Goal: Transaction & Acquisition: Purchase product/service

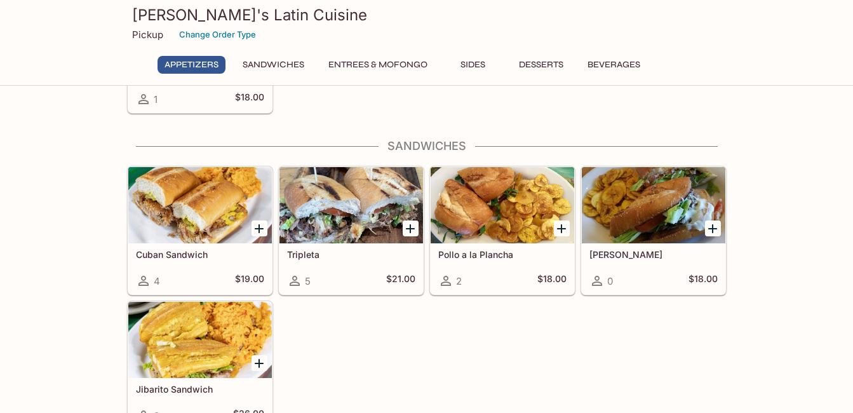
scroll to position [254, 0]
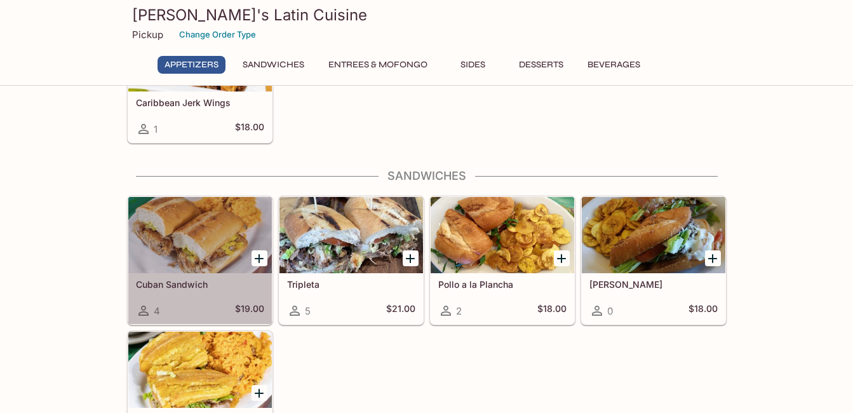
click at [168, 239] on div at bounding box center [200, 235] width 144 height 76
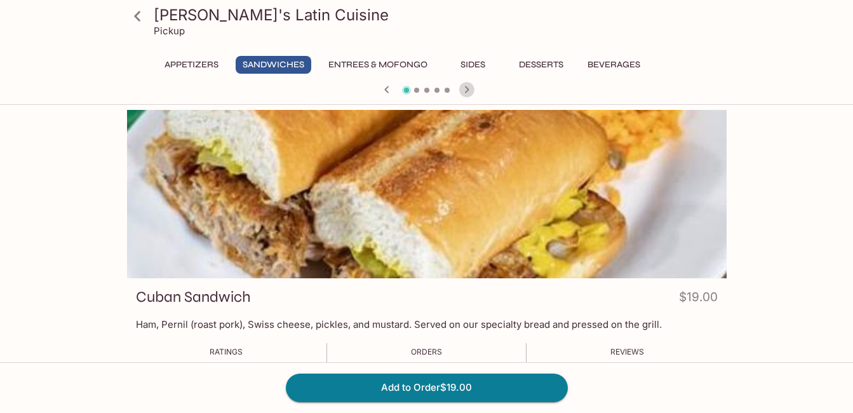
click at [467, 88] on icon "button" at bounding box center [466, 89] width 4 height 7
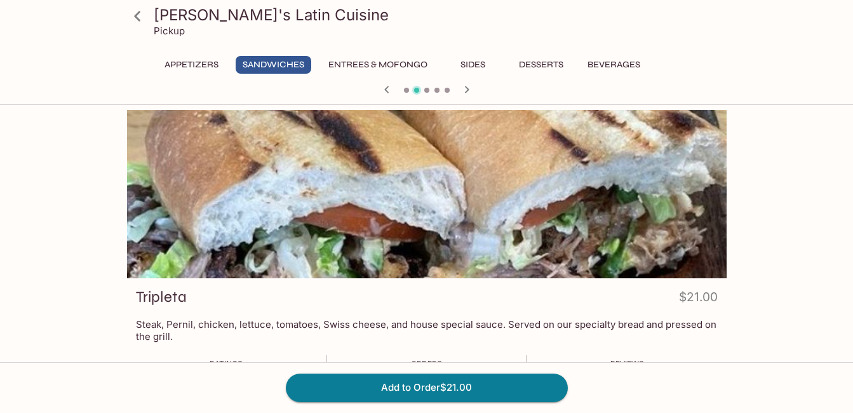
click at [467, 87] on icon "button" at bounding box center [466, 89] width 15 height 15
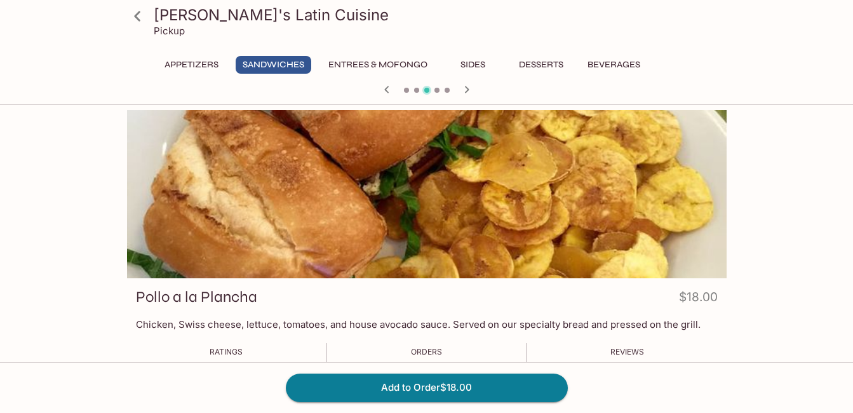
click at [465, 85] on icon "button" at bounding box center [466, 89] width 15 height 15
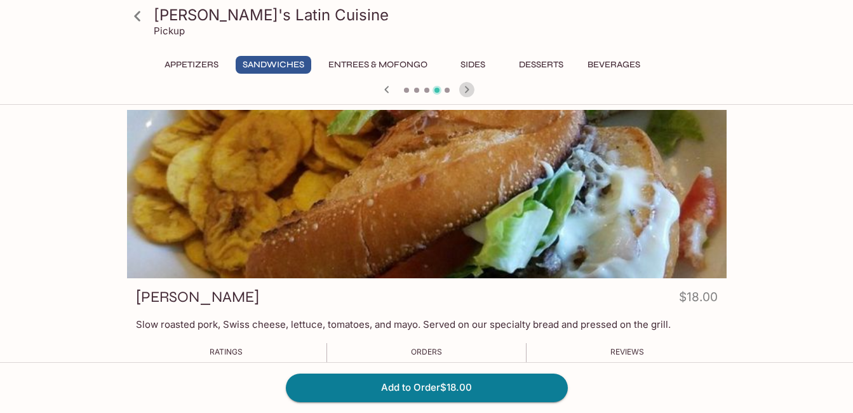
click at [464, 88] on icon "button" at bounding box center [466, 89] width 15 height 15
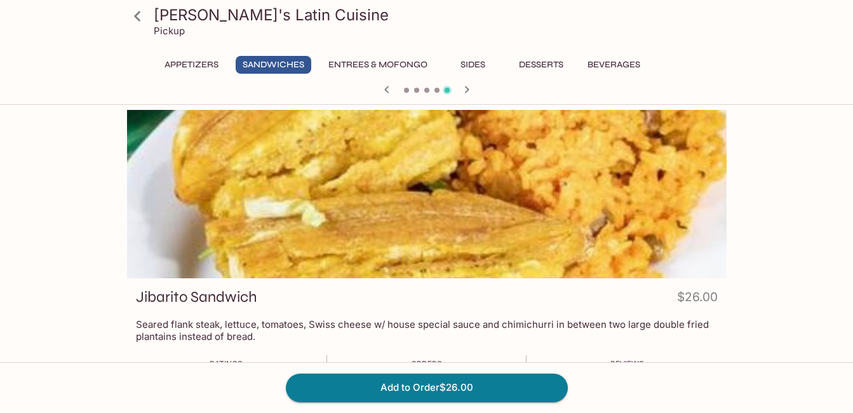
click at [387, 90] on icon "button" at bounding box center [386, 89] width 15 height 15
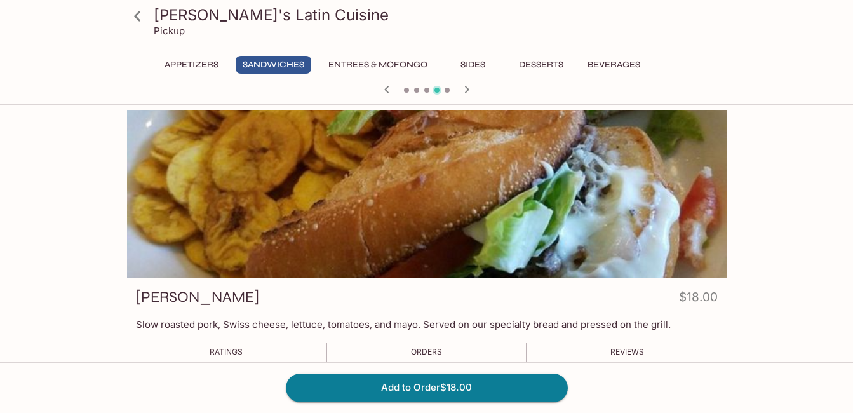
click at [387, 88] on icon "button" at bounding box center [386, 89] width 4 height 7
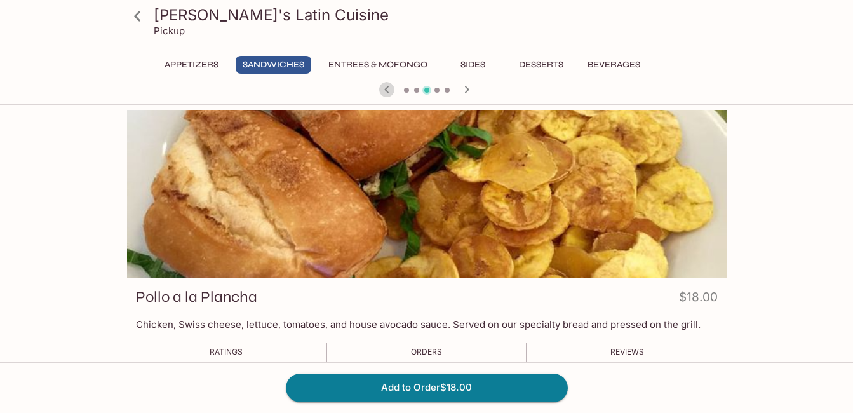
click at [388, 91] on icon "button" at bounding box center [386, 89] width 15 height 15
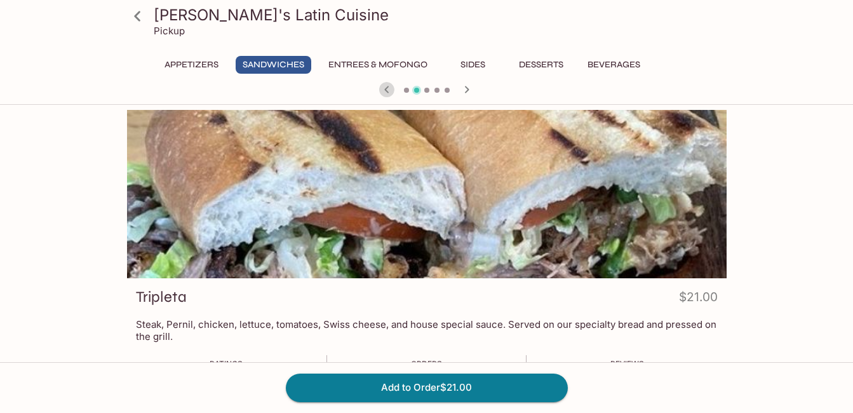
click at [384, 86] on icon "button" at bounding box center [386, 89] width 15 height 15
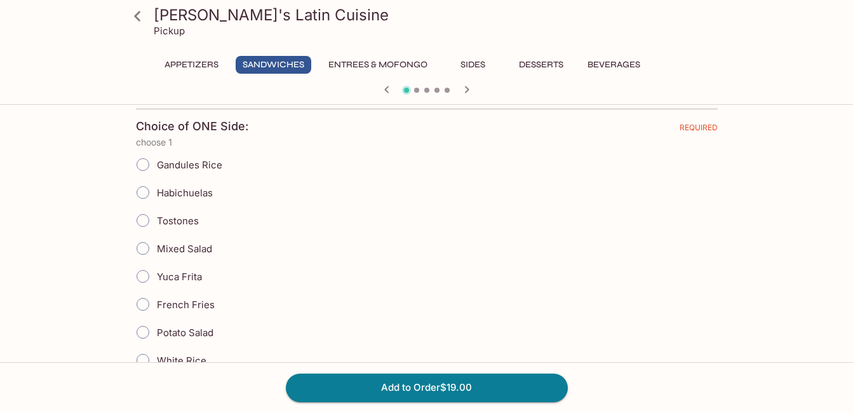
scroll to position [254, 0]
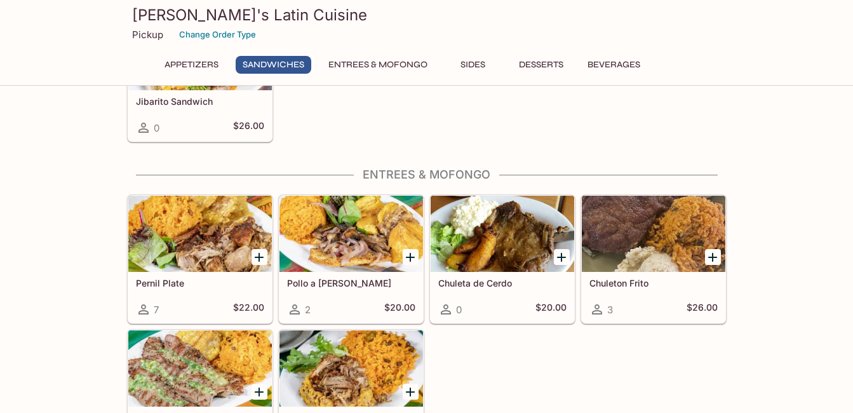
scroll to position [635, 0]
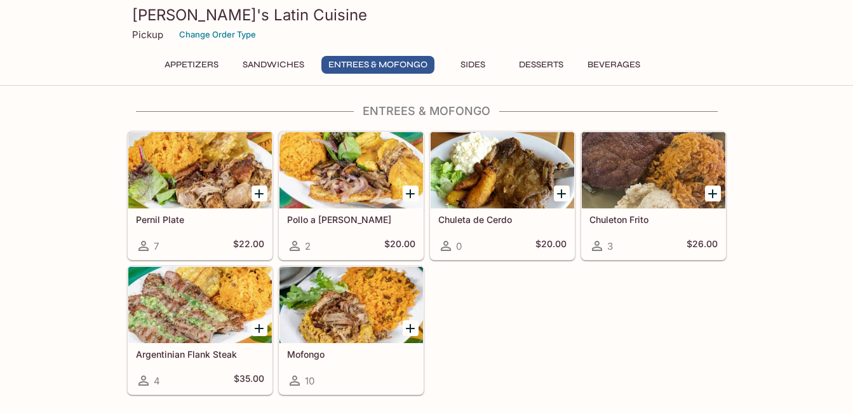
click at [235, 164] on div at bounding box center [200, 170] width 144 height 76
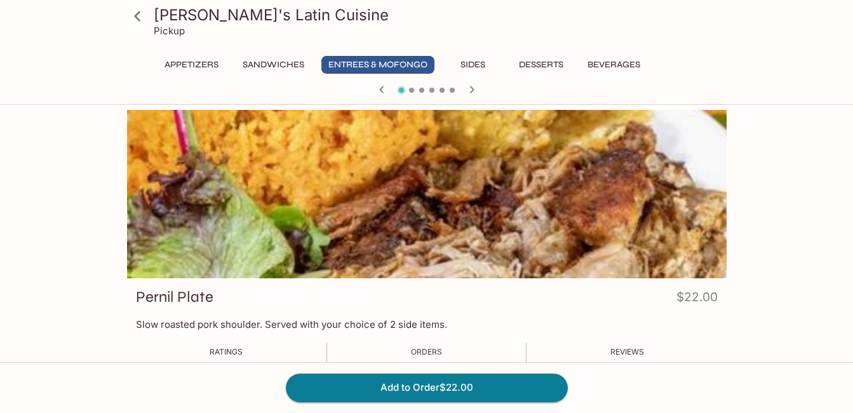
click at [471, 89] on icon "button" at bounding box center [471, 89] width 15 height 15
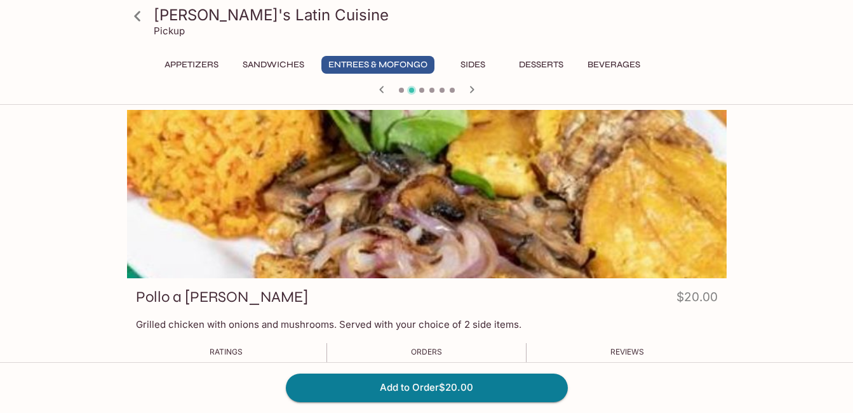
click at [472, 87] on icon "button" at bounding box center [471, 89] width 15 height 15
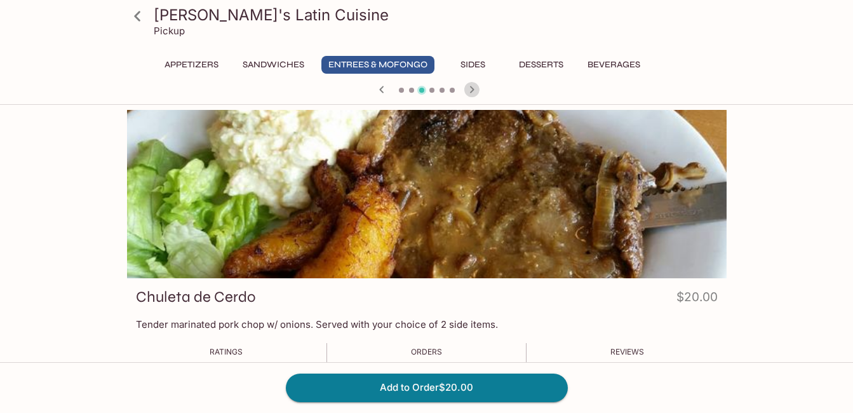
click at [472, 90] on icon "button" at bounding box center [471, 89] width 4 height 7
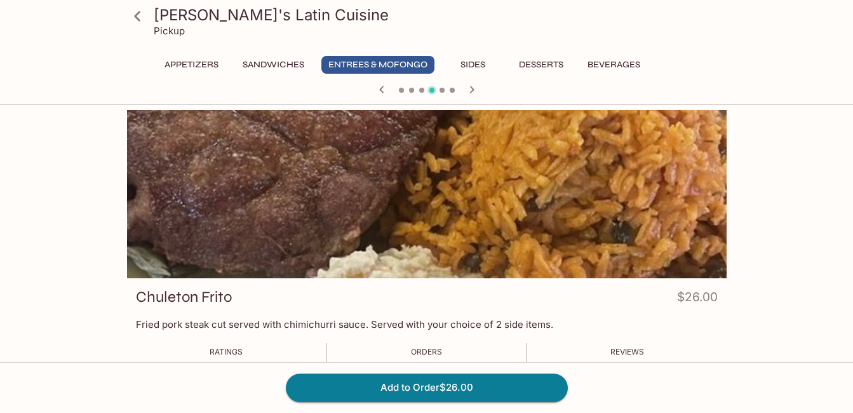
click at [469, 85] on icon "button" at bounding box center [471, 89] width 15 height 15
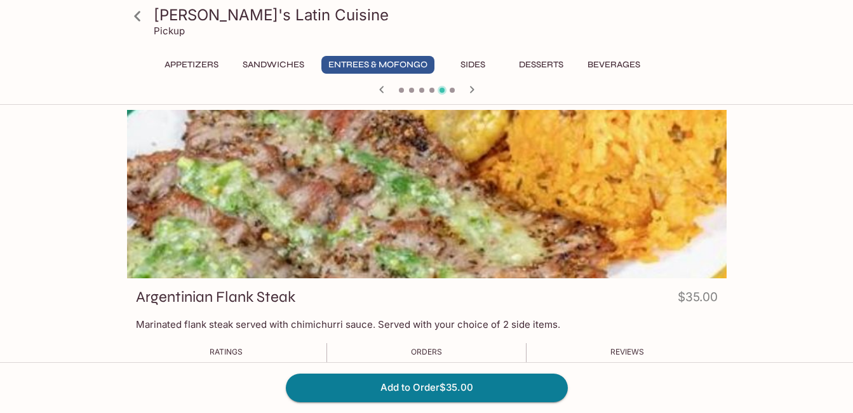
click at [471, 91] on icon "button" at bounding box center [471, 89] width 15 height 15
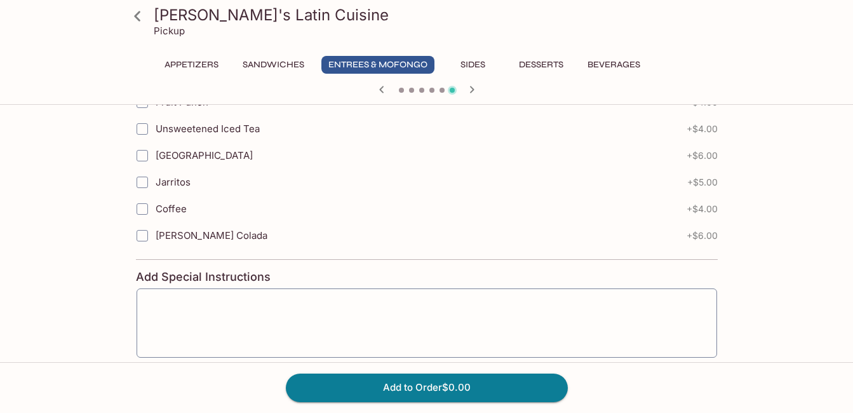
scroll to position [1016, 0]
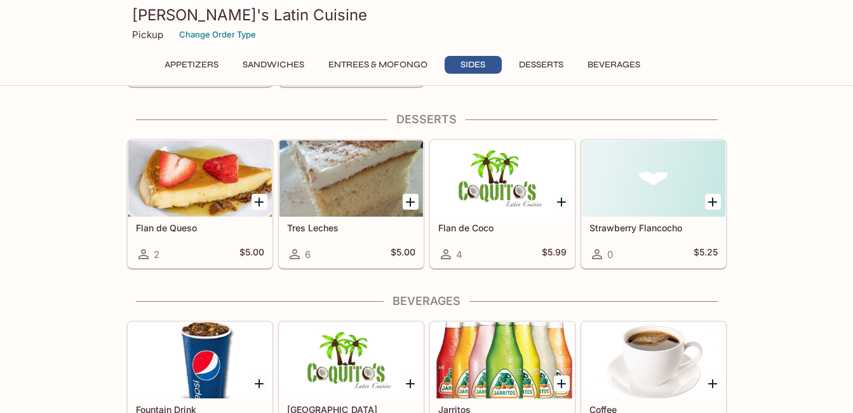
scroll to position [1397, 0]
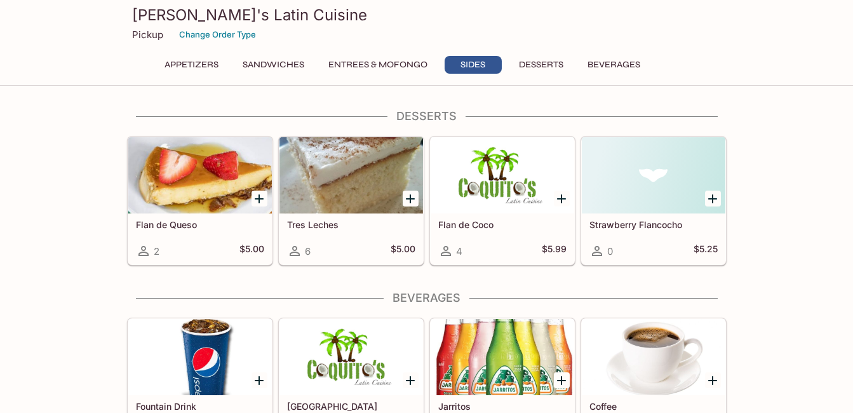
click at [324, 178] on div at bounding box center [351, 175] width 144 height 76
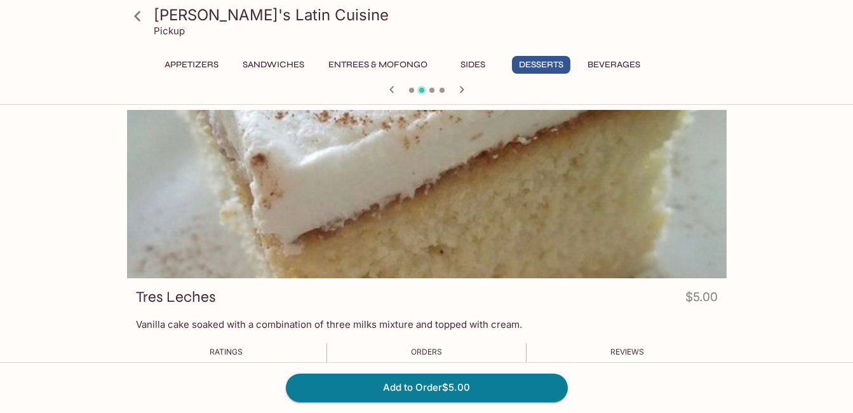
click at [434, 88] on div at bounding box center [427, 90] width 610 height 19
click at [460, 84] on icon "button" at bounding box center [461, 89] width 15 height 15
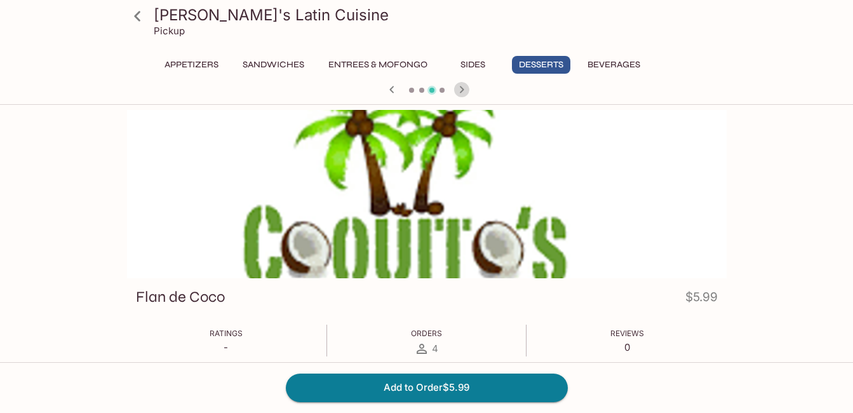
click at [461, 84] on icon "button" at bounding box center [461, 89] width 15 height 15
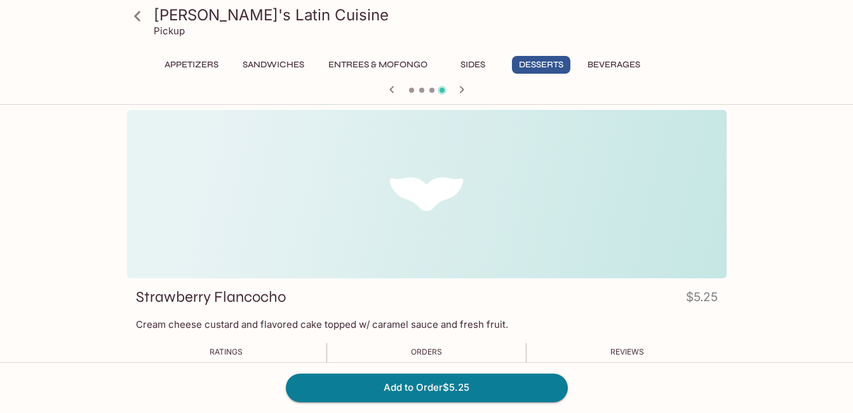
click at [392, 87] on icon "button" at bounding box center [391, 89] width 4 height 7
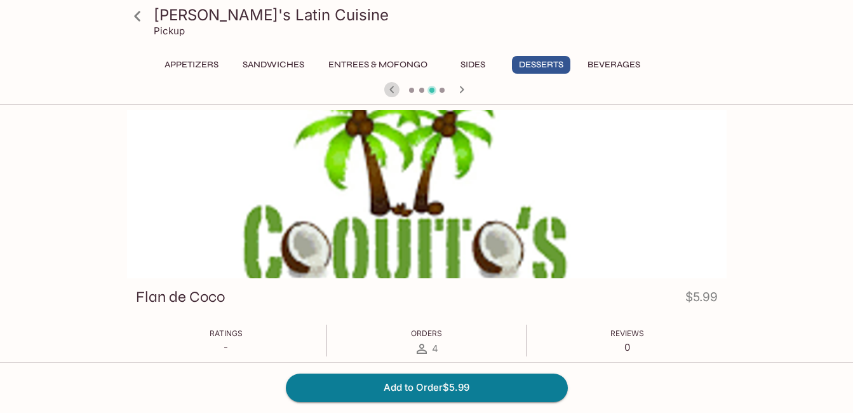
click at [387, 86] on icon "button" at bounding box center [391, 89] width 15 height 15
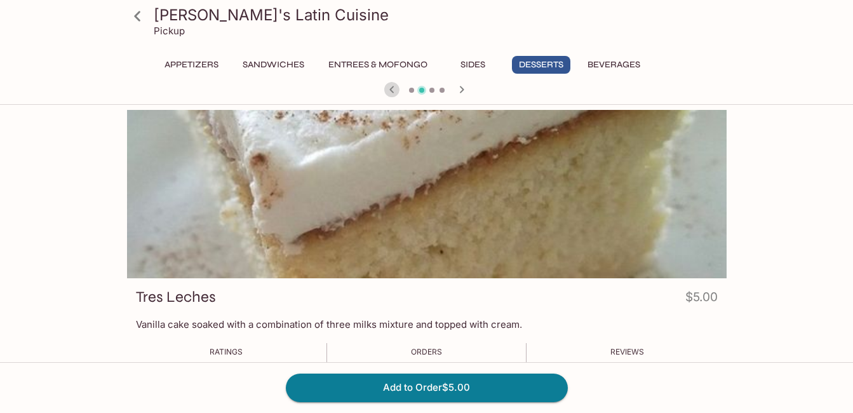
click at [388, 86] on icon "button" at bounding box center [391, 89] width 15 height 15
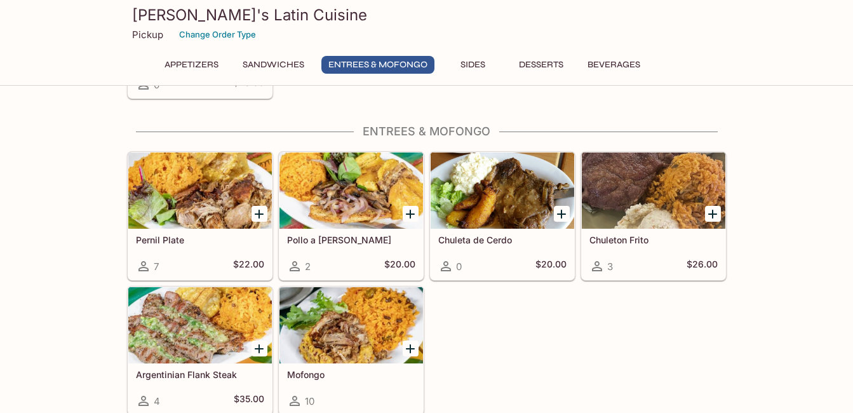
scroll to position [613, 0]
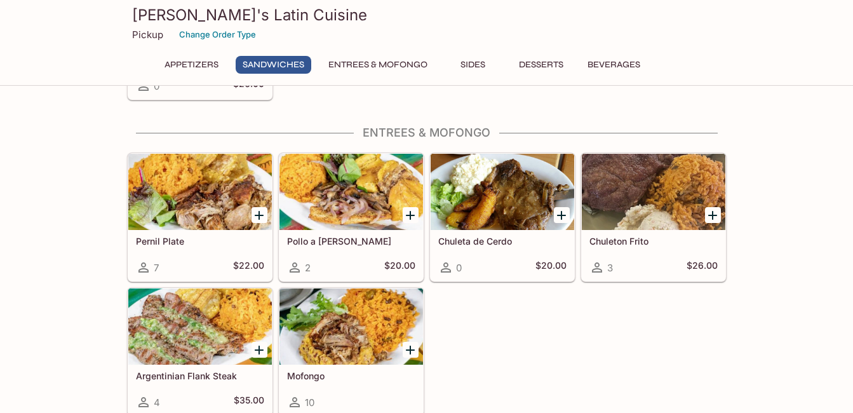
click at [326, 315] on div at bounding box center [351, 326] width 144 height 76
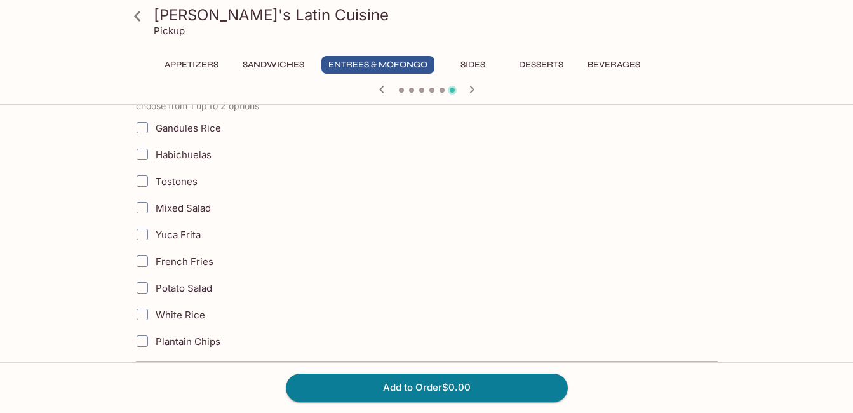
scroll to position [572, 0]
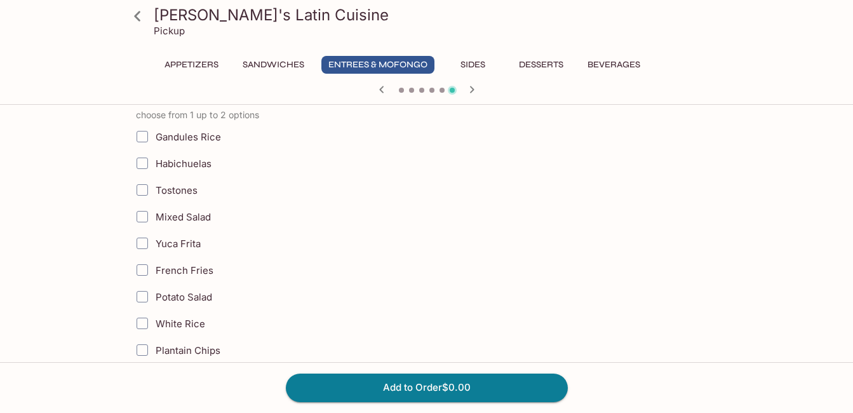
click at [441, 90] on span at bounding box center [441, 90] width 5 height 5
click at [380, 88] on icon "button" at bounding box center [381, 89] width 4 height 7
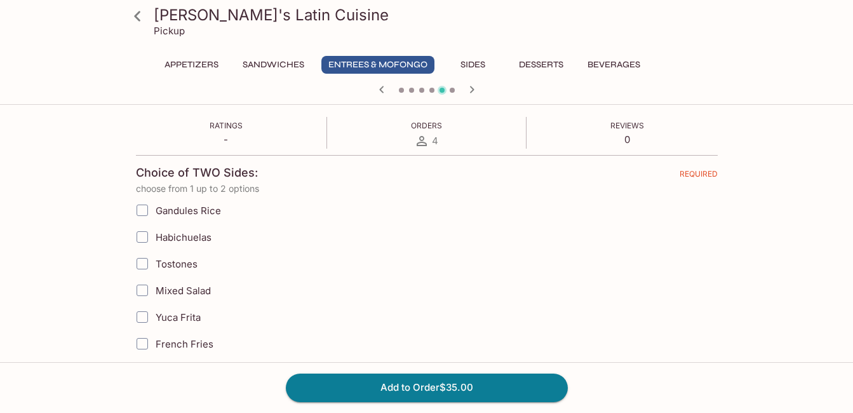
scroll to position [254, 0]
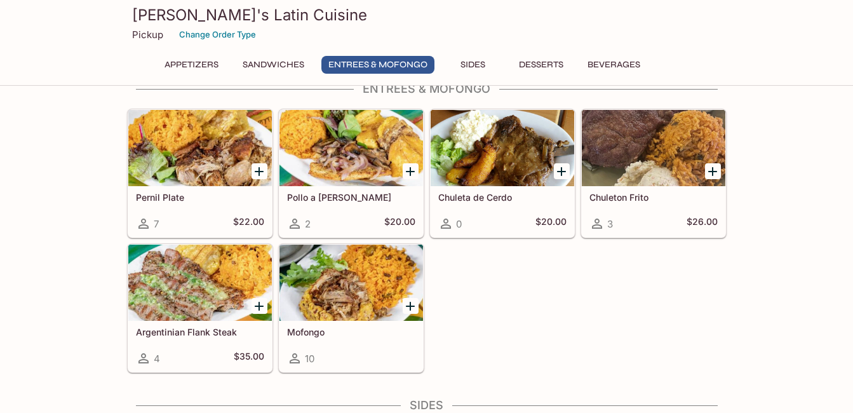
scroll to position [635, 0]
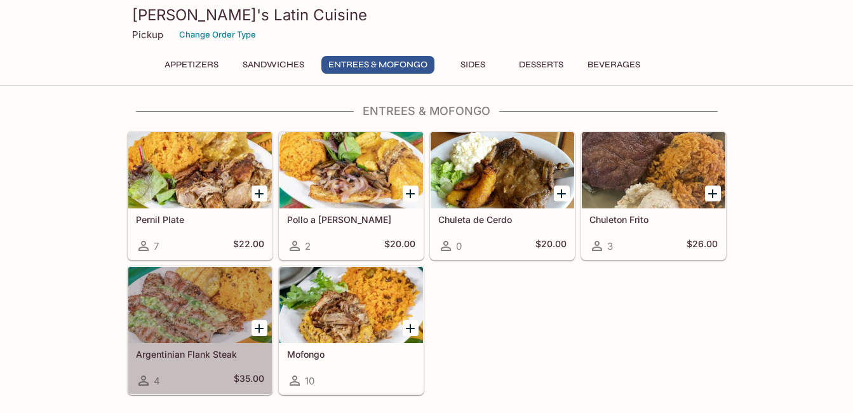
click at [203, 305] on div at bounding box center [200, 305] width 144 height 76
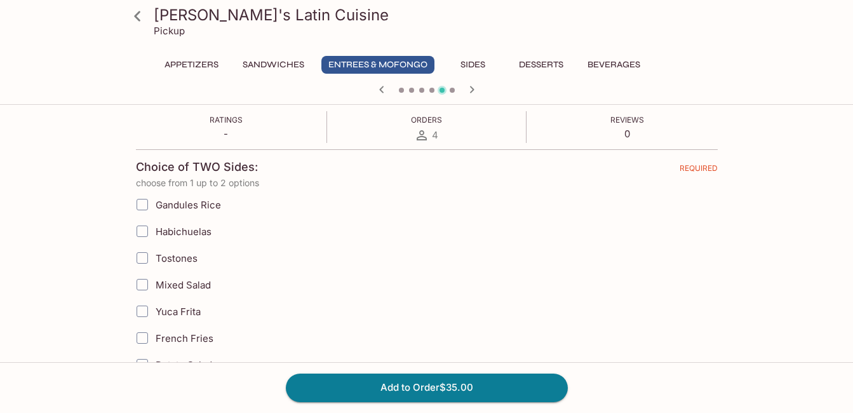
scroll to position [254, 0]
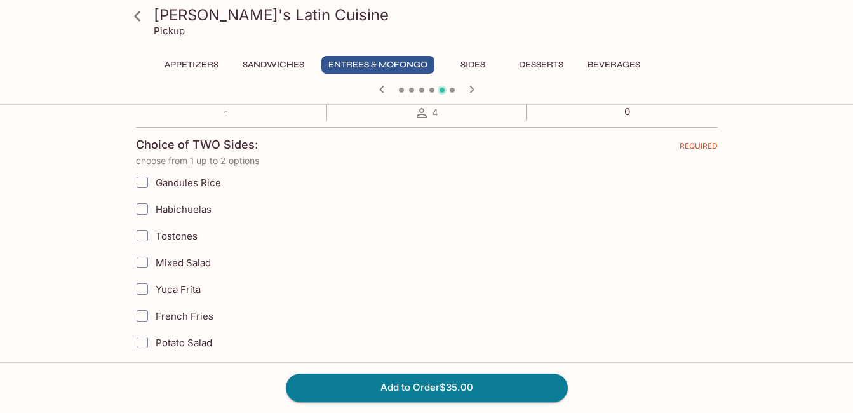
click at [453, 88] on span at bounding box center [452, 90] width 5 height 5
click at [471, 88] on icon "button" at bounding box center [471, 89] width 15 height 15
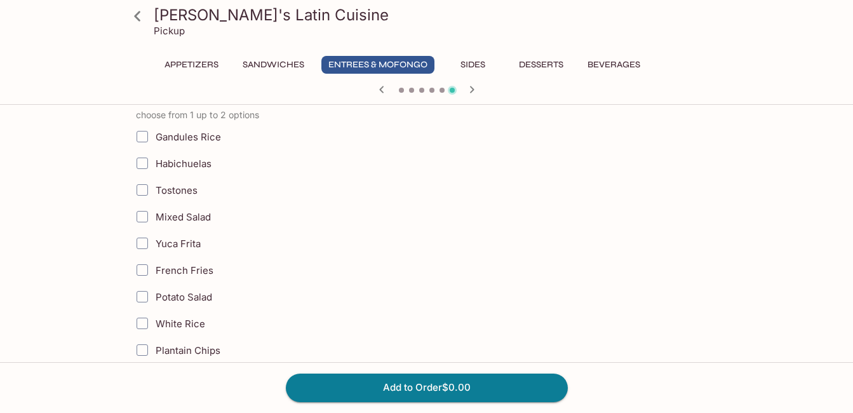
scroll to position [635, 0]
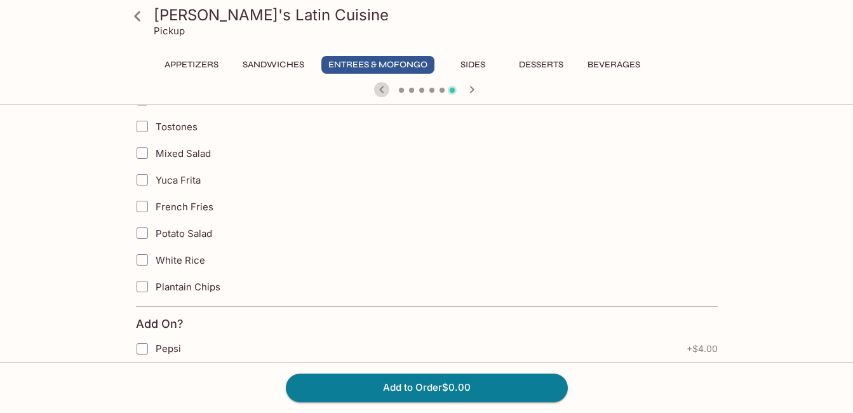
click at [379, 88] on icon "button" at bounding box center [381, 89] width 15 height 15
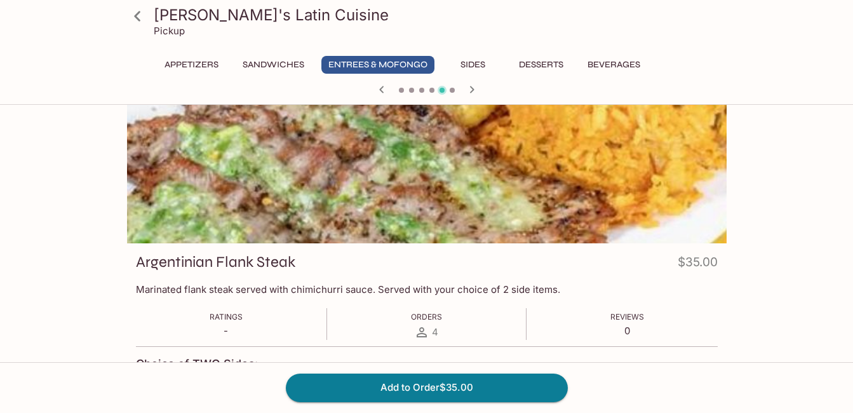
scroll to position [0, 0]
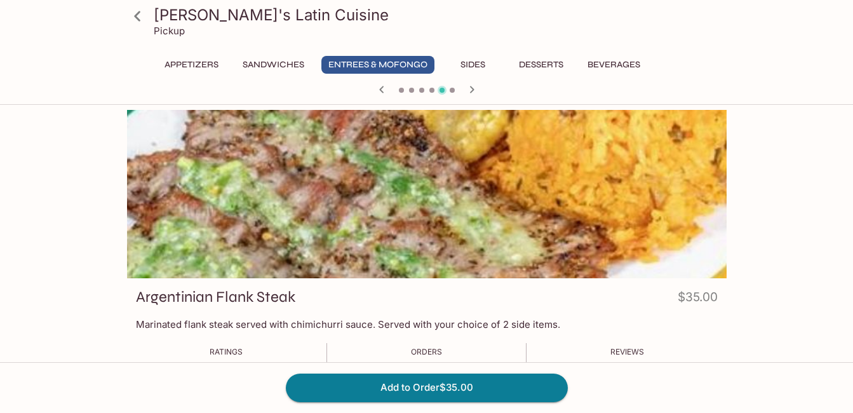
click at [380, 86] on icon "button" at bounding box center [381, 89] width 15 height 15
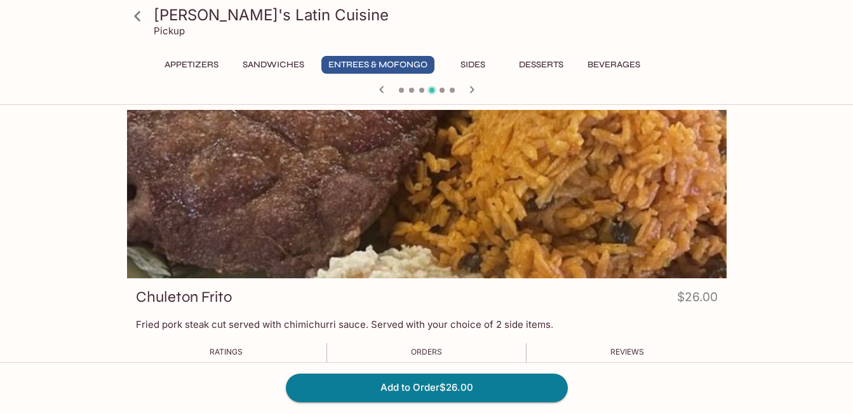
click at [381, 87] on icon "button" at bounding box center [381, 89] width 15 height 15
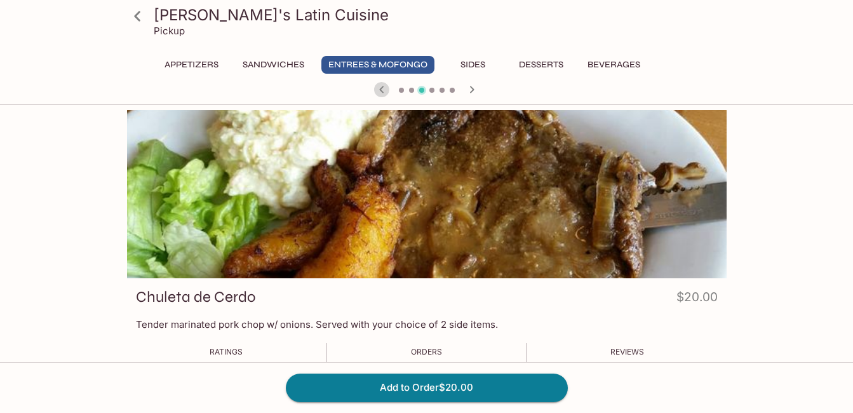
click at [381, 87] on icon "button" at bounding box center [381, 89] width 15 height 15
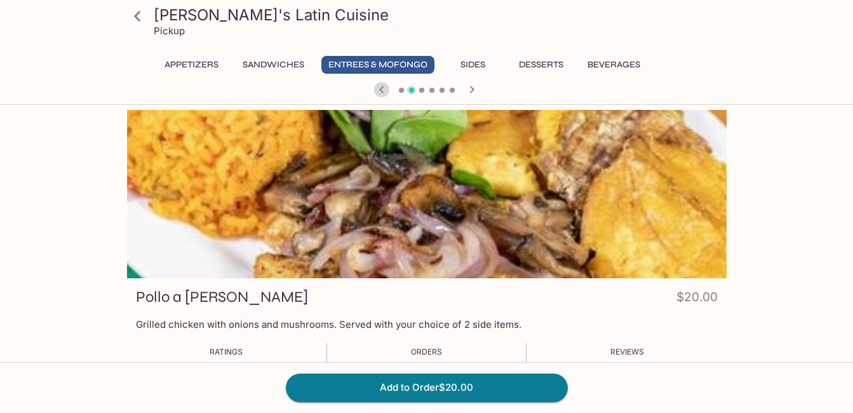
click at [381, 86] on icon "button" at bounding box center [381, 89] width 15 height 15
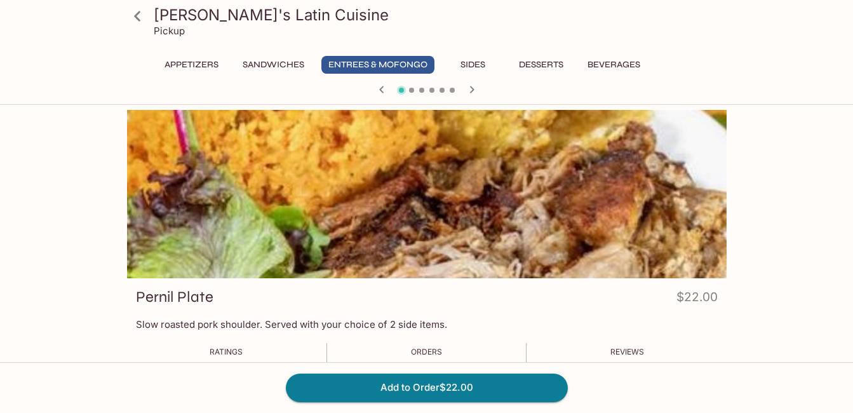
click at [470, 87] on icon "button" at bounding box center [471, 89] width 4 height 7
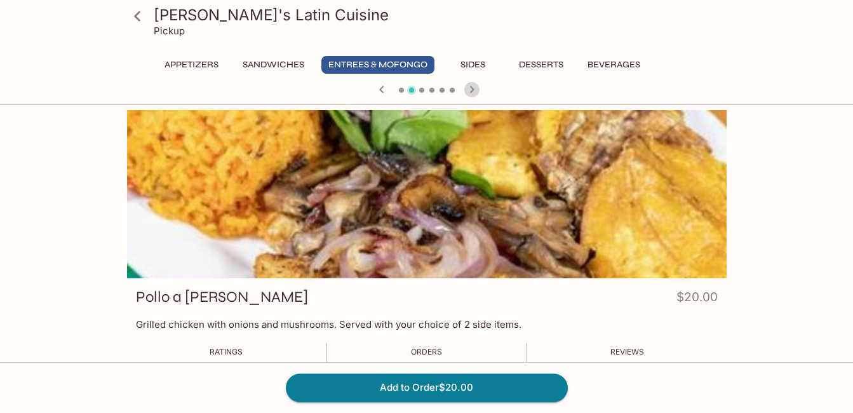
click at [470, 87] on icon "button" at bounding box center [471, 89] width 4 height 7
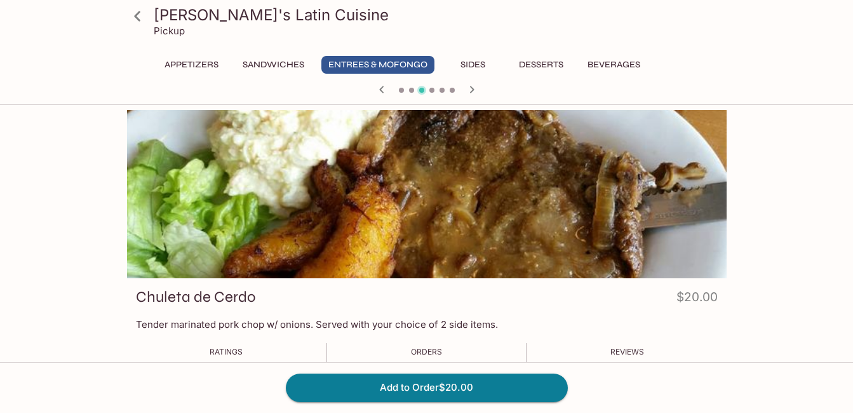
click at [470, 87] on icon "button" at bounding box center [471, 89] width 4 height 7
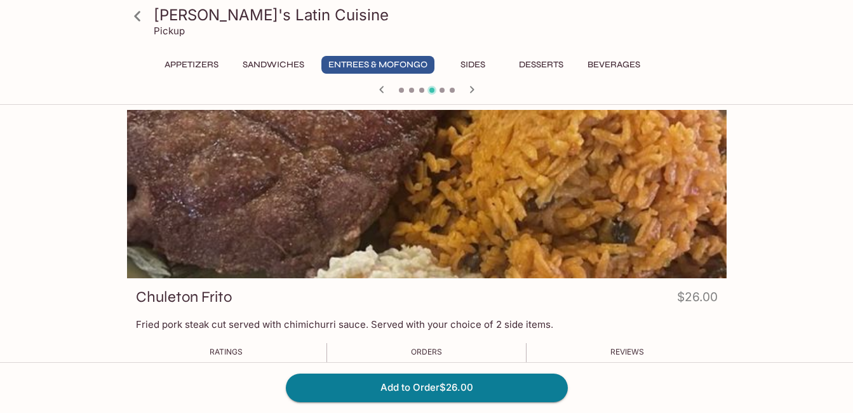
click at [470, 88] on icon "button" at bounding box center [471, 89] width 15 height 15
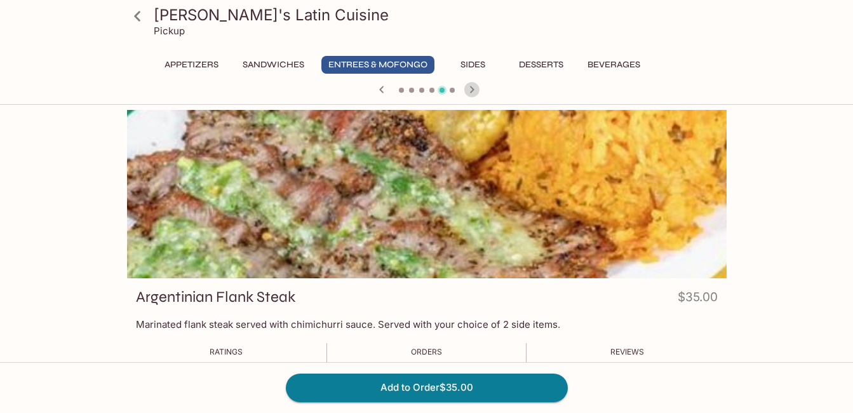
click at [469, 86] on icon "button" at bounding box center [471, 89] width 15 height 15
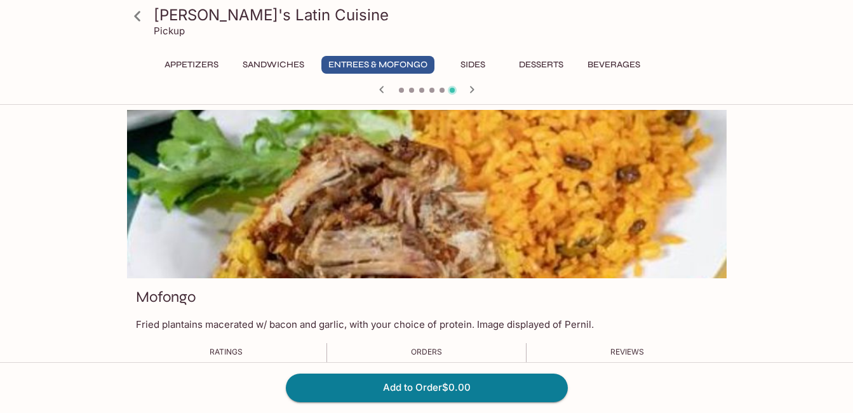
click at [382, 87] on icon "button" at bounding box center [381, 89] width 15 height 15
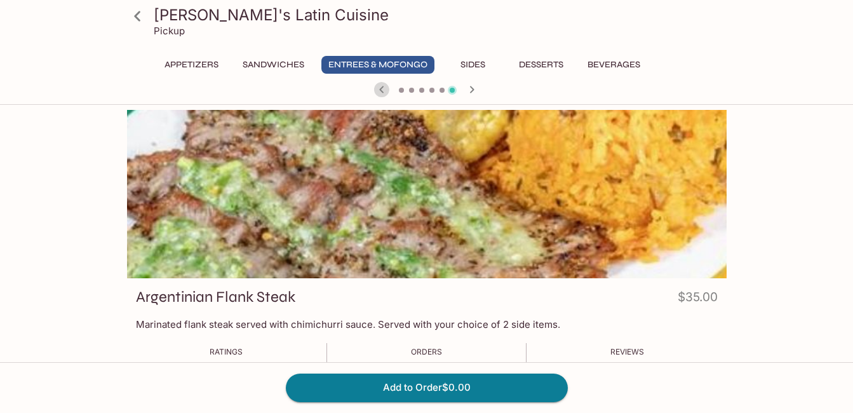
click at [382, 86] on icon "button" at bounding box center [381, 89] width 15 height 15
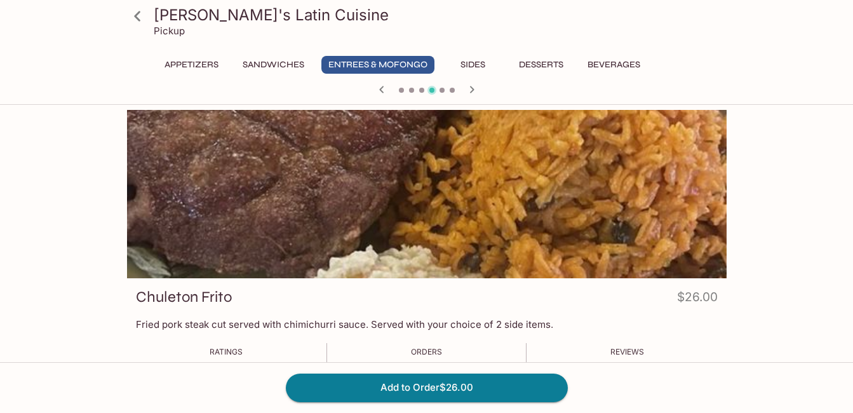
click at [382, 86] on icon "button" at bounding box center [381, 89] width 15 height 15
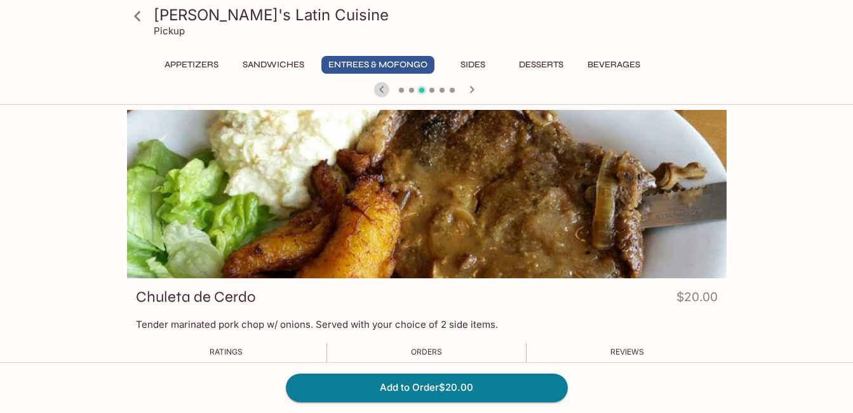
click at [381, 86] on icon "button" at bounding box center [381, 89] width 15 height 15
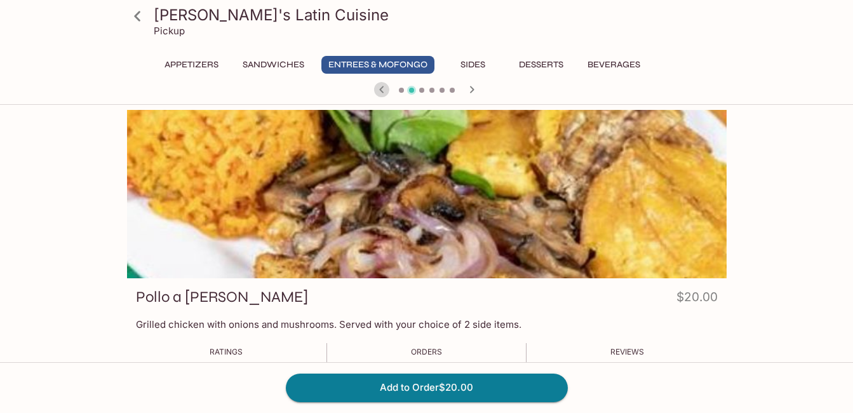
click at [381, 86] on icon "button" at bounding box center [381, 89] width 15 height 15
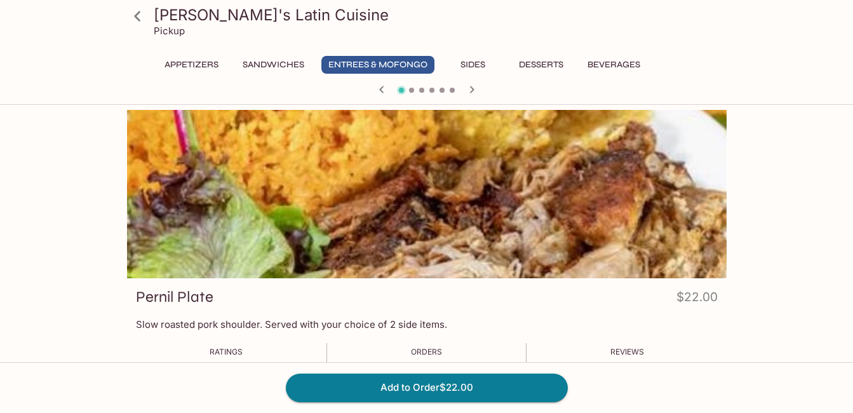
click at [380, 86] on icon "button" at bounding box center [381, 89] width 15 height 15
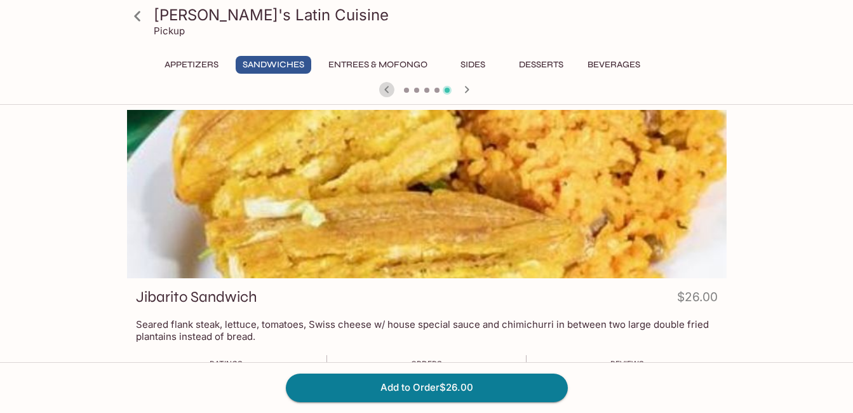
click at [379, 84] on icon "button" at bounding box center [386, 89] width 15 height 15
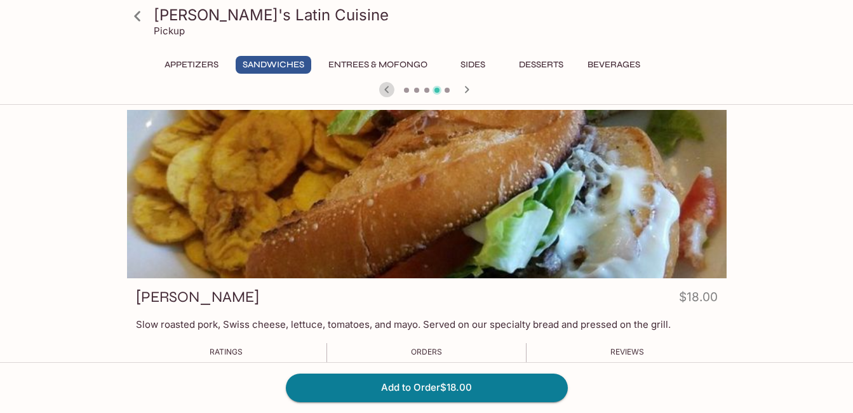
click at [379, 84] on icon "button" at bounding box center [386, 89] width 15 height 15
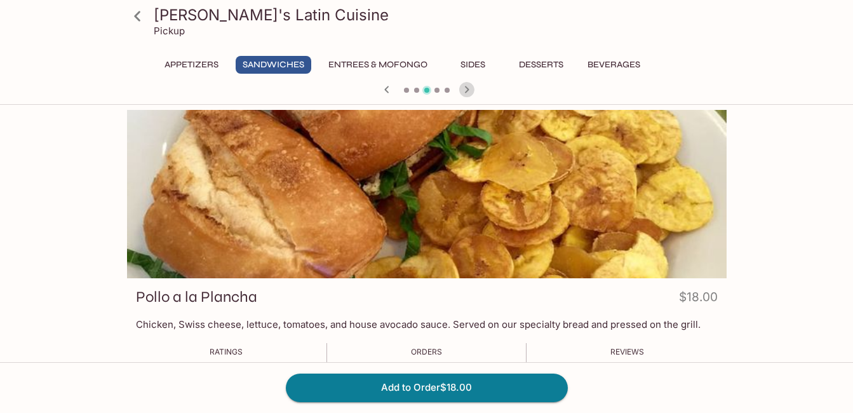
click at [466, 87] on icon "button" at bounding box center [466, 89] width 4 height 7
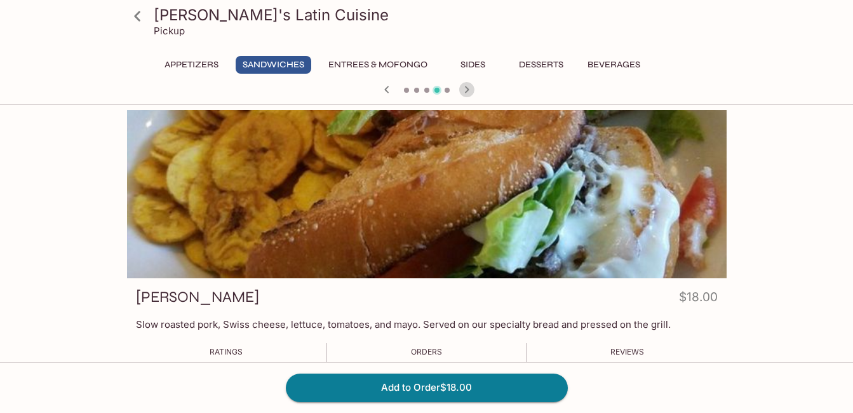
click at [466, 86] on icon "button" at bounding box center [466, 89] width 4 height 7
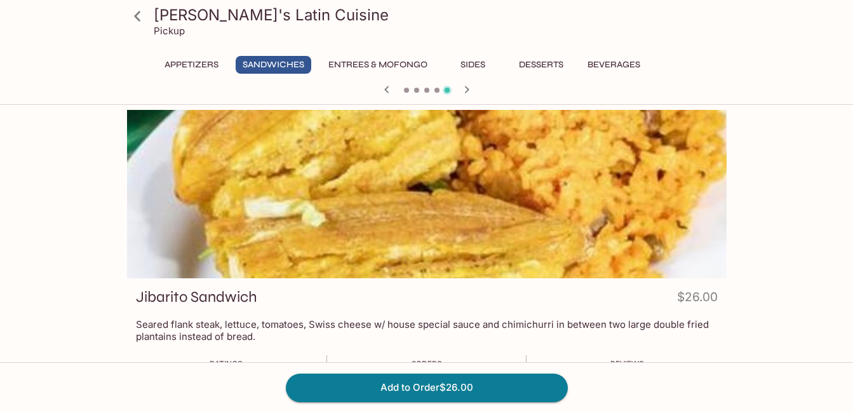
click at [465, 86] on icon "button" at bounding box center [466, 89] width 4 height 7
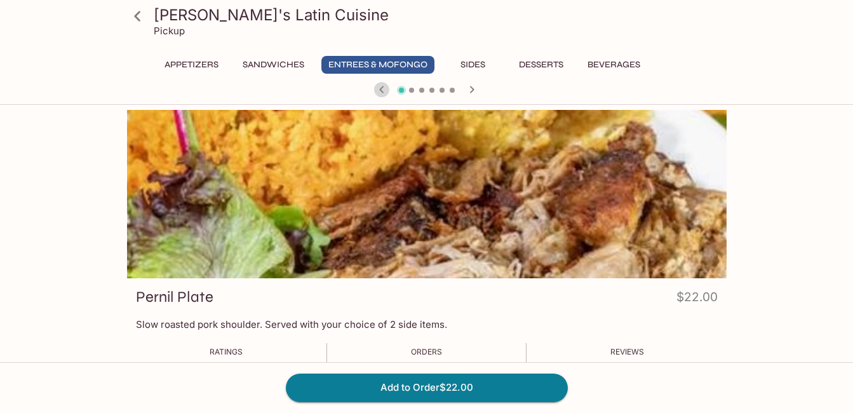
click at [382, 89] on icon "button" at bounding box center [381, 89] width 15 height 15
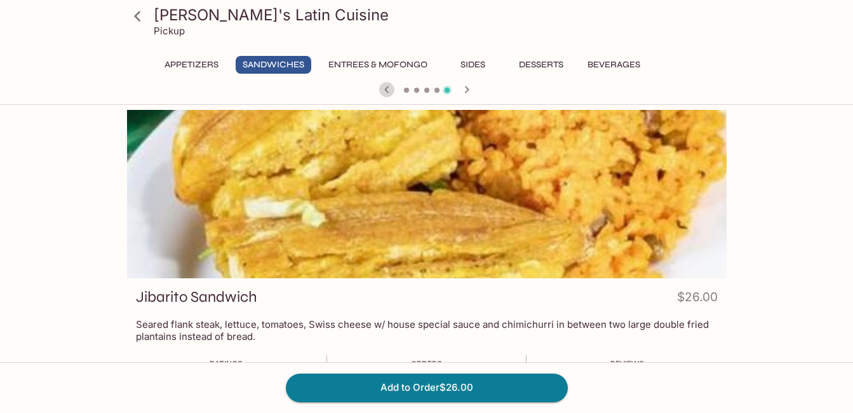
click at [381, 89] on icon "button" at bounding box center [386, 89] width 15 height 15
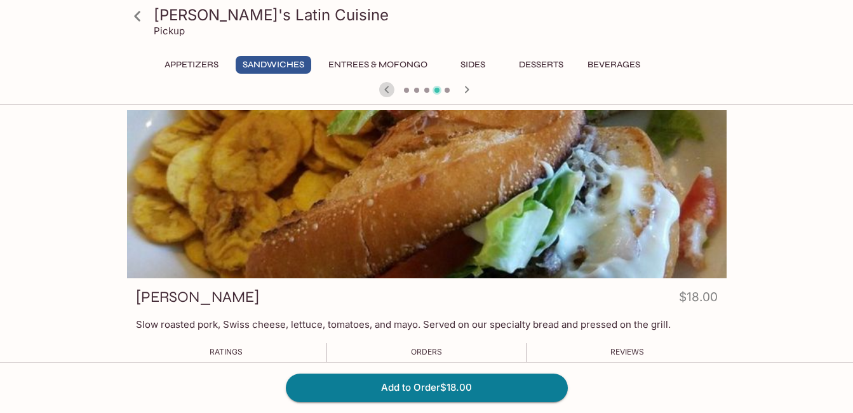
click at [381, 91] on icon "button" at bounding box center [386, 89] width 15 height 15
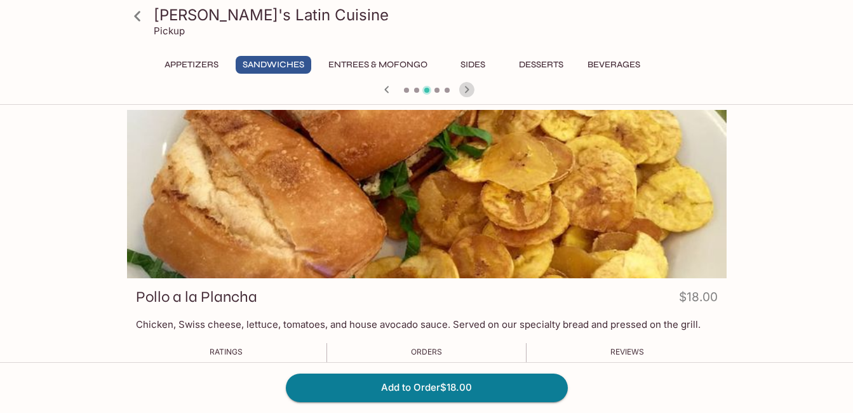
click at [462, 84] on icon "button" at bounding box center [466, 89] width 15 height 15
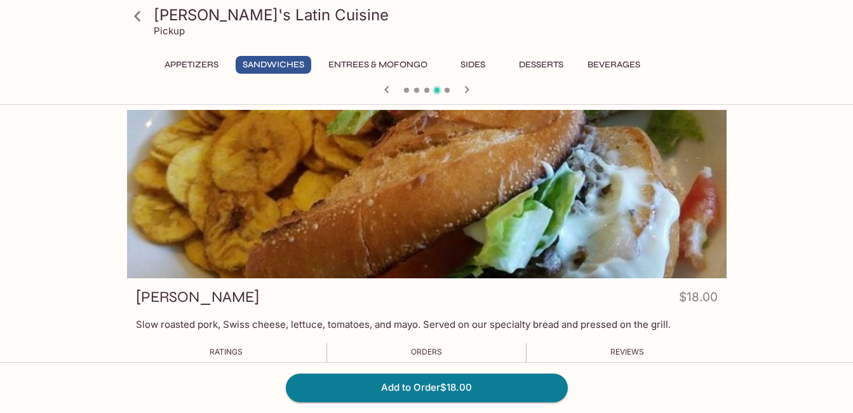
click at [386, 89] on icon "button" at bounding box center [386, 89] width 4 height 7
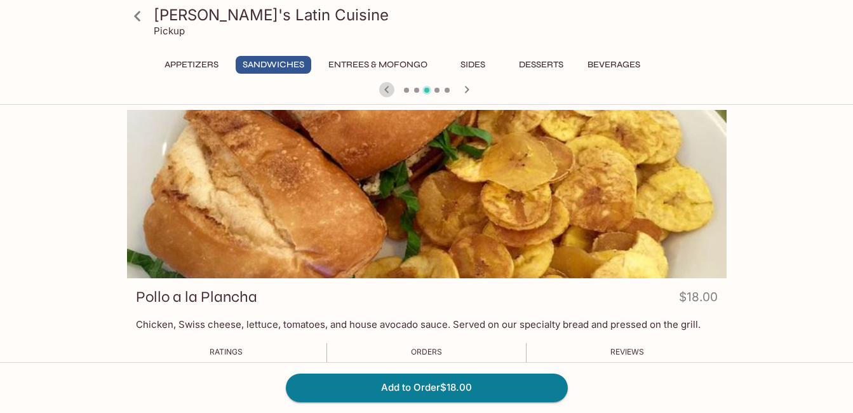
click at [386, 89] on icon "button" at bounding box center [386, 89] width 4 height 7
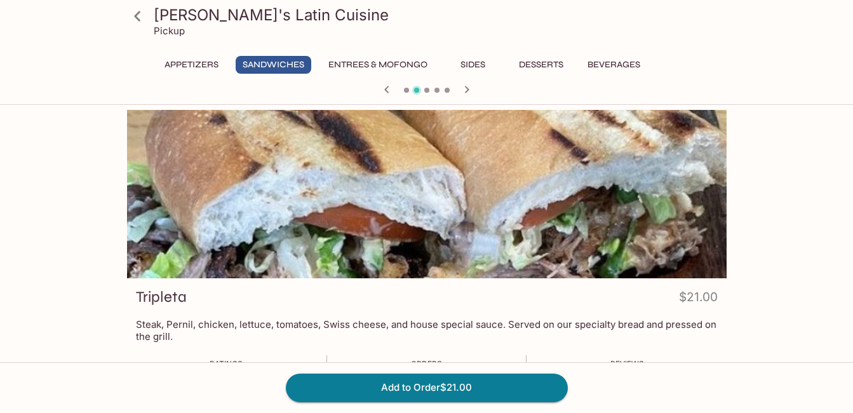
click at [386, 89] on icon "button" at bounding box center [386, 89] width 4 height 7
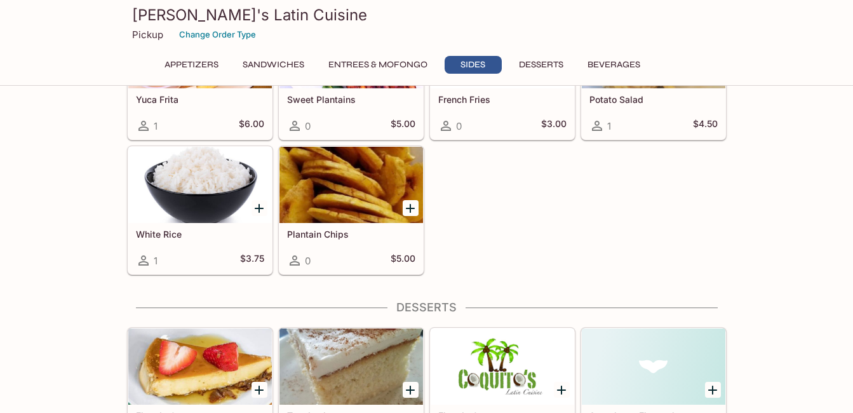
scroll to position [1207, 0]
